Goal: Information Seeking & Learning: Learn about a topic

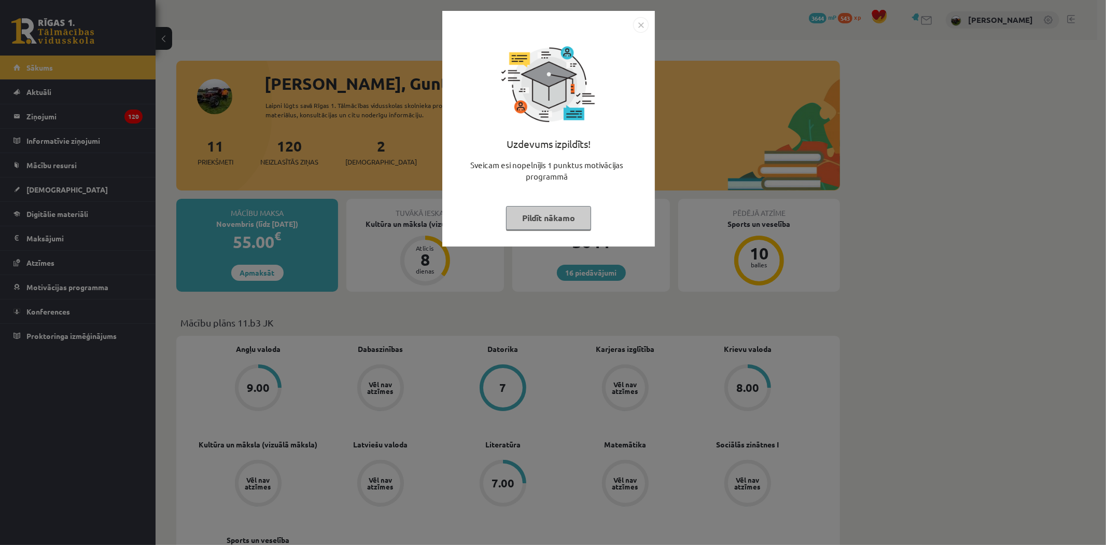
click at [644, 17] on img "Close" at bounding box center [641, 25] width 16 height 16
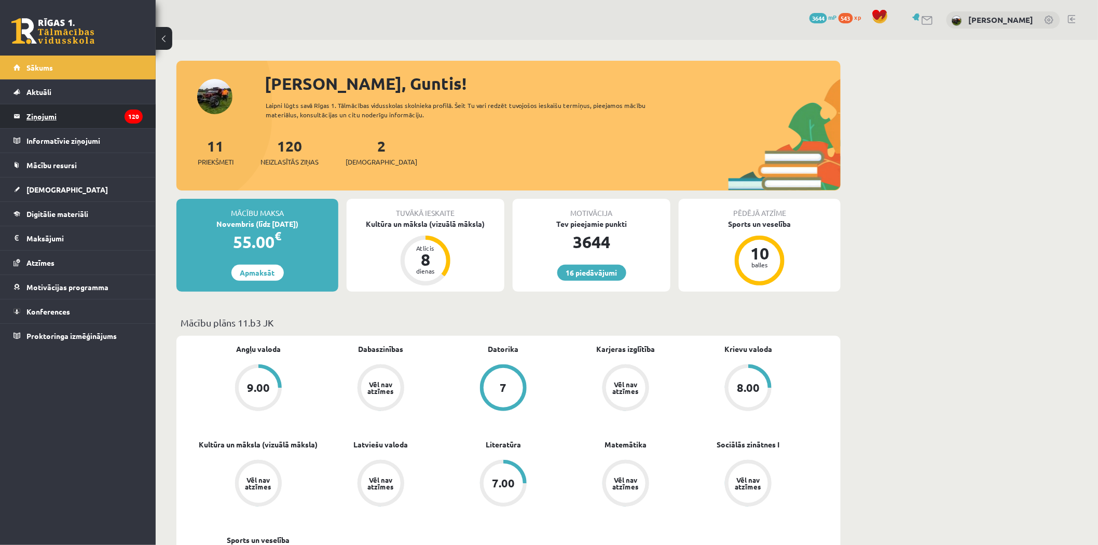
click at [50, 118] on legend "Ziņojumi 120" at bounding box center [84, 116] width 116 height 24
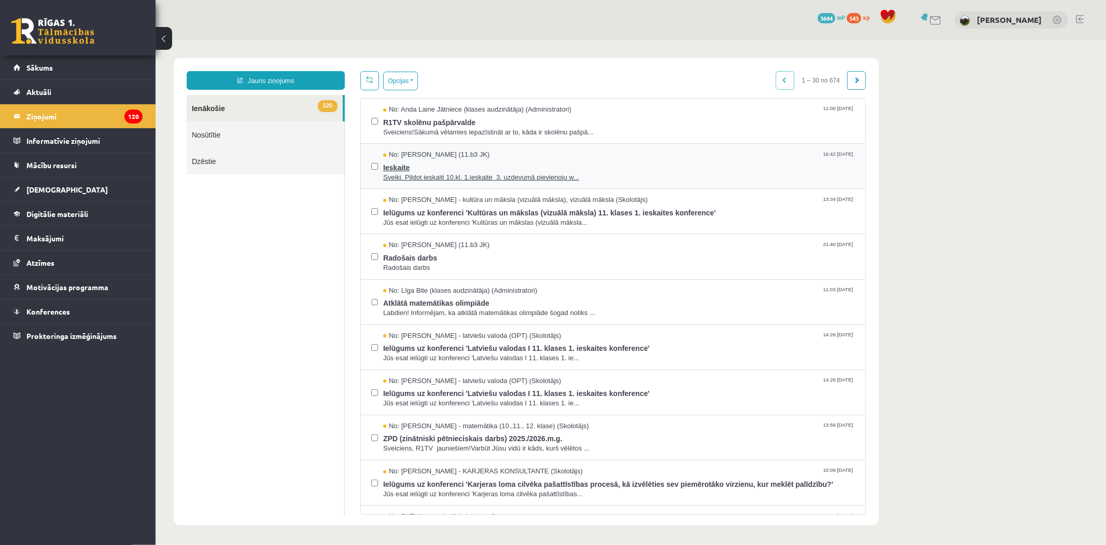
click at [417, 175] on span "Sveiki. Pildot ieskaiti 10.kl. 1.ieskaite 3. uzdevumā pievienoju w..." at bounding box center [619, 177] width 472 height 10
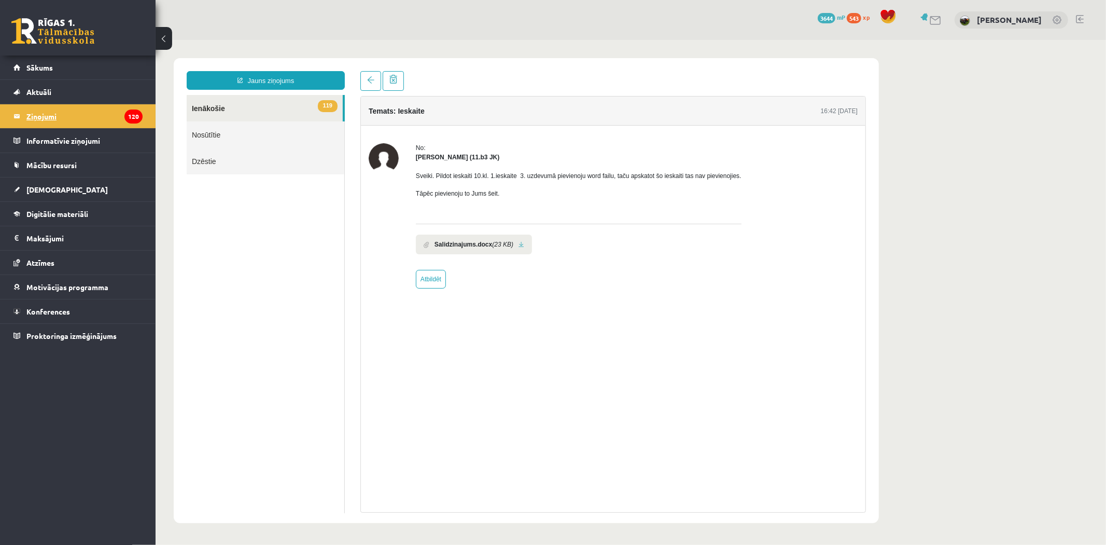
click at [63, 113] on legend "Ziņojumi 120" at bounding box center [84, 116] width 116 height 24
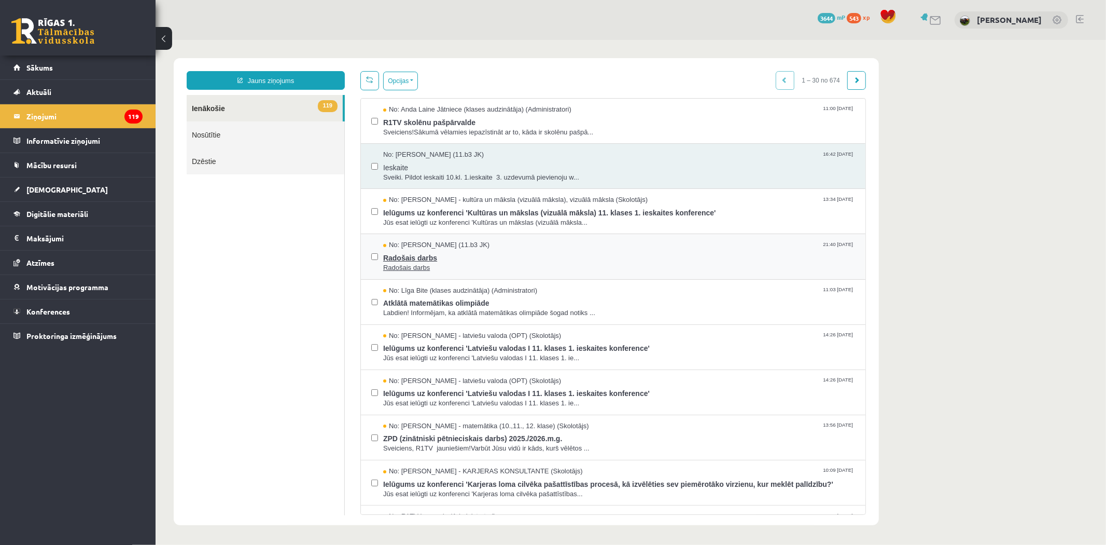
click at [386, 259] on span "Radošais darbs" at bounding box center [619, 255] width 472 height 13
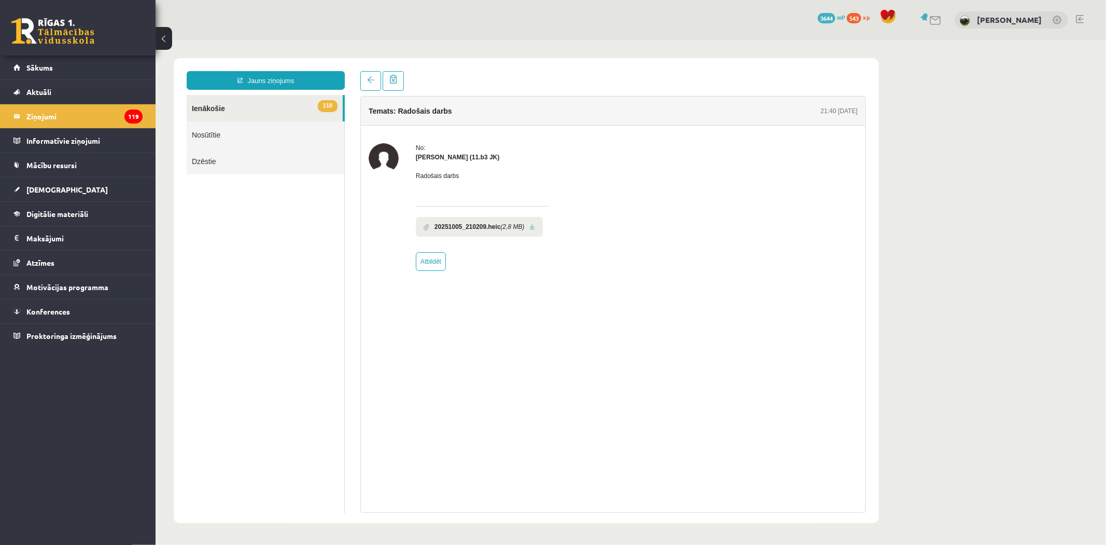
click at [457, 231] on li "20251005_210209.heic (2,8 MB)" at bounding box center [478, 226] width 127 height 20
click at [457, 224] on b "20251005_210209.heic" at bounding box center [467, 225] width 66 height 9
click at [529, 226] on link at bounding box center [532, 226] width 6 height 7
click at [57, 131] on legend "Informatīvie ziņojumi 0" at bounding box center [84, 141] width 116 height 24
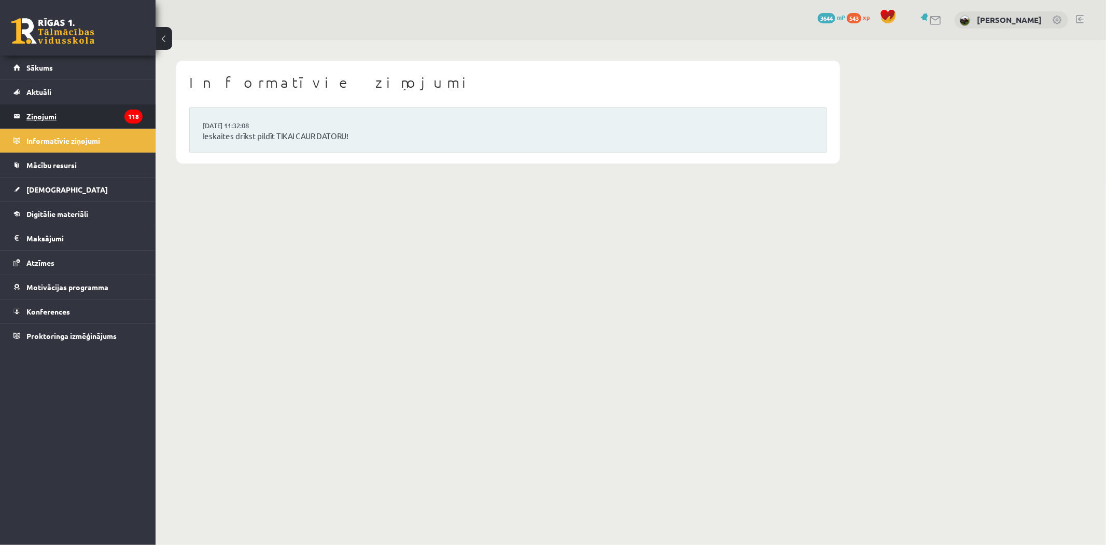
click at [50, 118] on legend "Ziņojumi 118" at bounding box center [84, 116] width 116 height 24
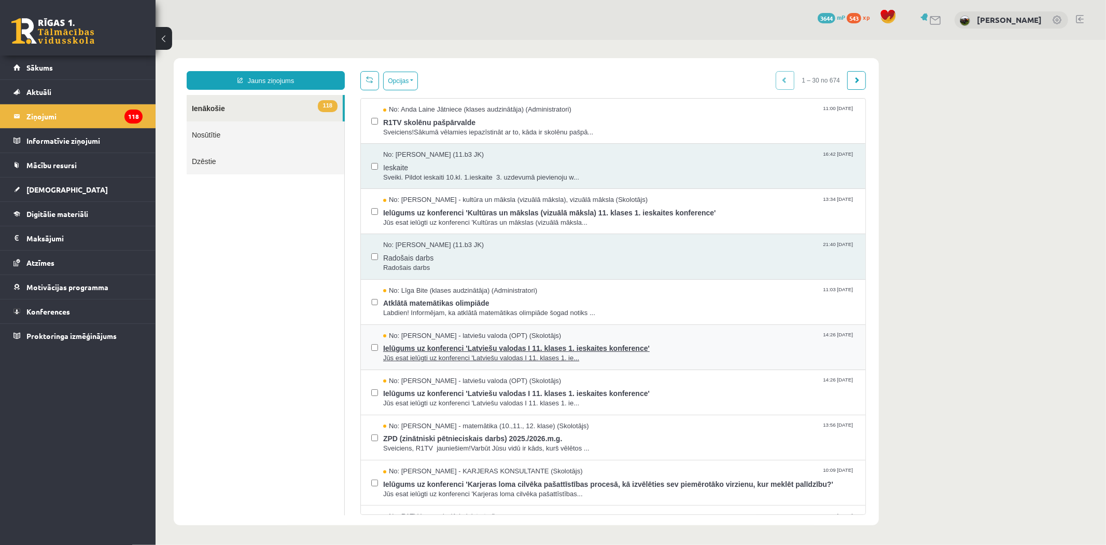
click at [483, 344] on span "Ielūgums uz konferenci 'Latviešu valodas I 11. klases 1. ieskaites konference'" at bounding box center [619, 346] width 472 height 13
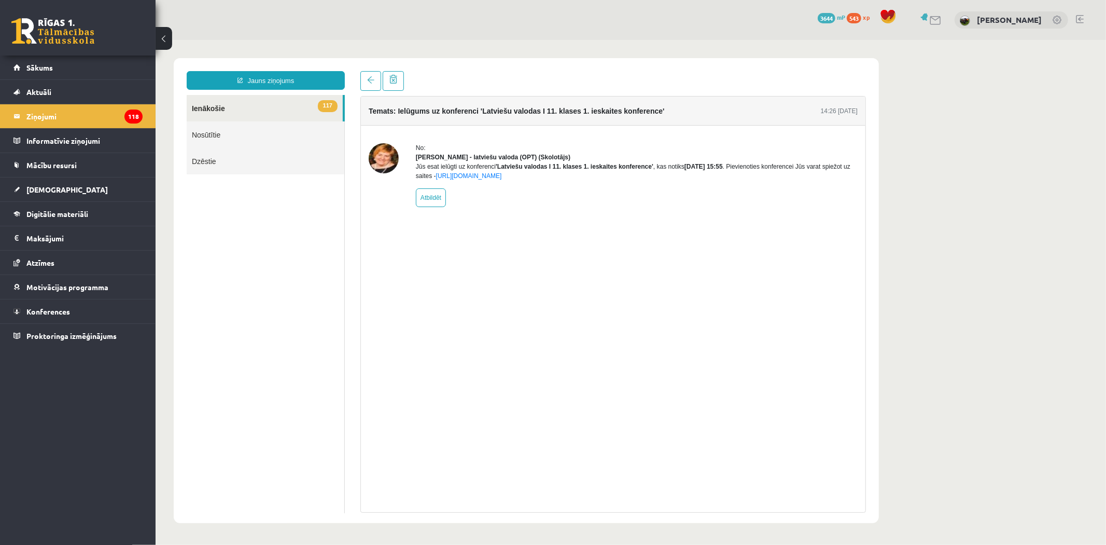
click at [495, 195] on div "No: [PERSON_NAME] - latviešu valoda (OPT) (Skolotājs) Jūs esat ielūgti uz konfe…" at bounding box center [636, 175] width 442 height 64
click at [502, 179] on link "[URL][DOMAIN_NAME]" at bounding box center [469, 175] width 66 height 7
click at [44, 114] on legend "Ziņojumi 118" at bounding box center [84, 116] width 116 height 24
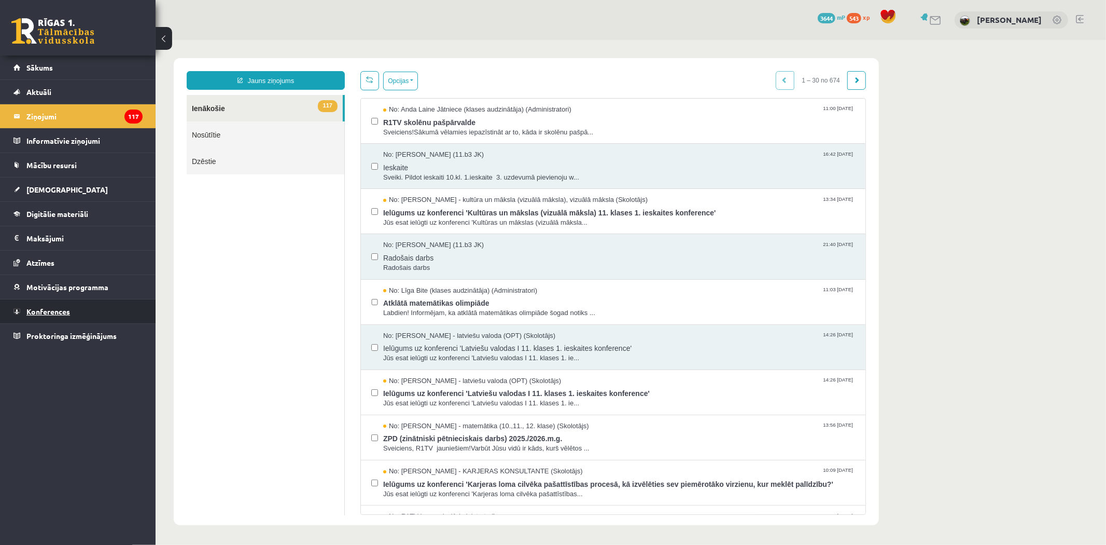
click at [51, 314] on span "Konferences" at bounding box center [48, 311] width 44 height 9
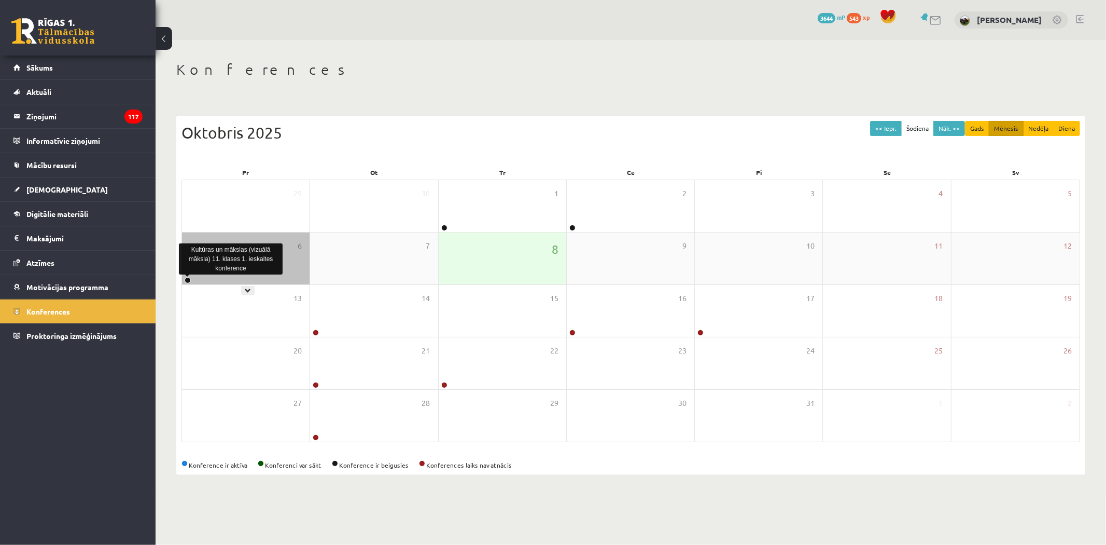
click at [187, 279] on link at bounding box center [188, 280] width 6 height 6
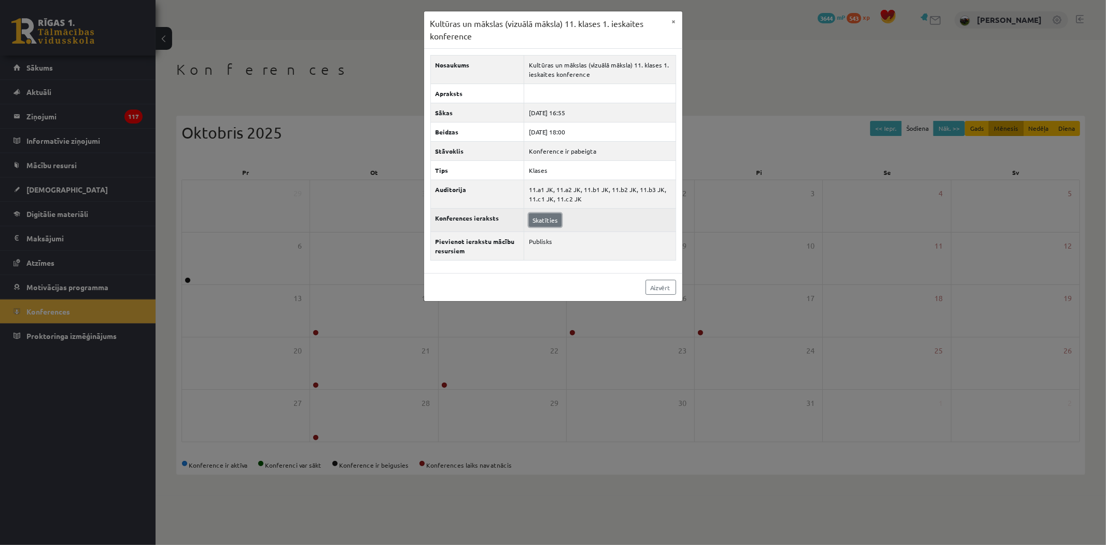
click at [559, 220] on link "Skatīties" at bounding box center [545, 219] width 33 height 13
drag, startPoint x: 659, startPoint y: 282, endPoint x: 597, endPoint y: 267, distance: 64.0
click at [659, 282] on link "Aizvērt" at bounding box center [661, 287] width 31 height 15
